Goal: Task Accomplishment & Management: Manage account settings

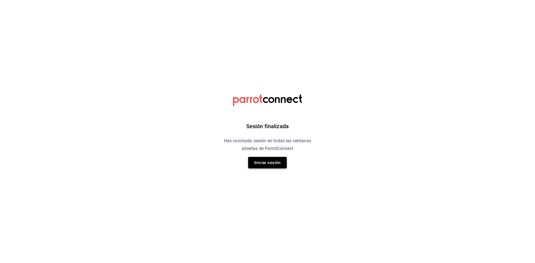
click at [270, 168] on button "Iniciar sesión" at bounding box center [267, 163] width 39 height 12
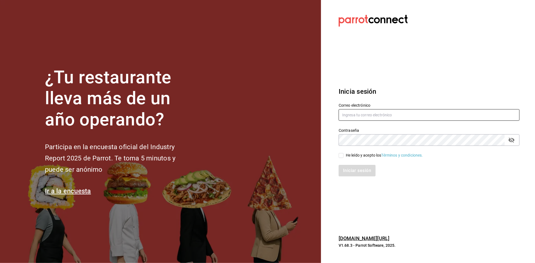
click at [357, 113] on input "text" at bounding box center [428, 115] width 181 height 12
type input "[EMAIL_ADDRESS][DOMAIN_NAME]"
click at [343, 158] on span "He leído y acepto los Términos y condiciones." at bounding box center [382, 155] width 79 height 6
click at [343, 158] on input "He leído y acepto los Términos y condiciones." at bounding box center [340, 155] width 5 height 5
checkbox input "true"
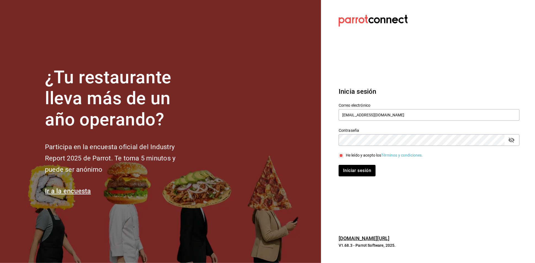
drag, startPoint x: 346, startPoint y: 161, endPoint x: 347, endPoint y: 164, distance: 3.0
click at [347, 164] on div "Iniciar sesión" at bounding box center [425, 167] width 187 height 18
click at [357, 169] on button "Iniciar sesión" at bounding box center [356, 171] width 37 height 12
